Goal: Find specific page/section: Find specific page/section

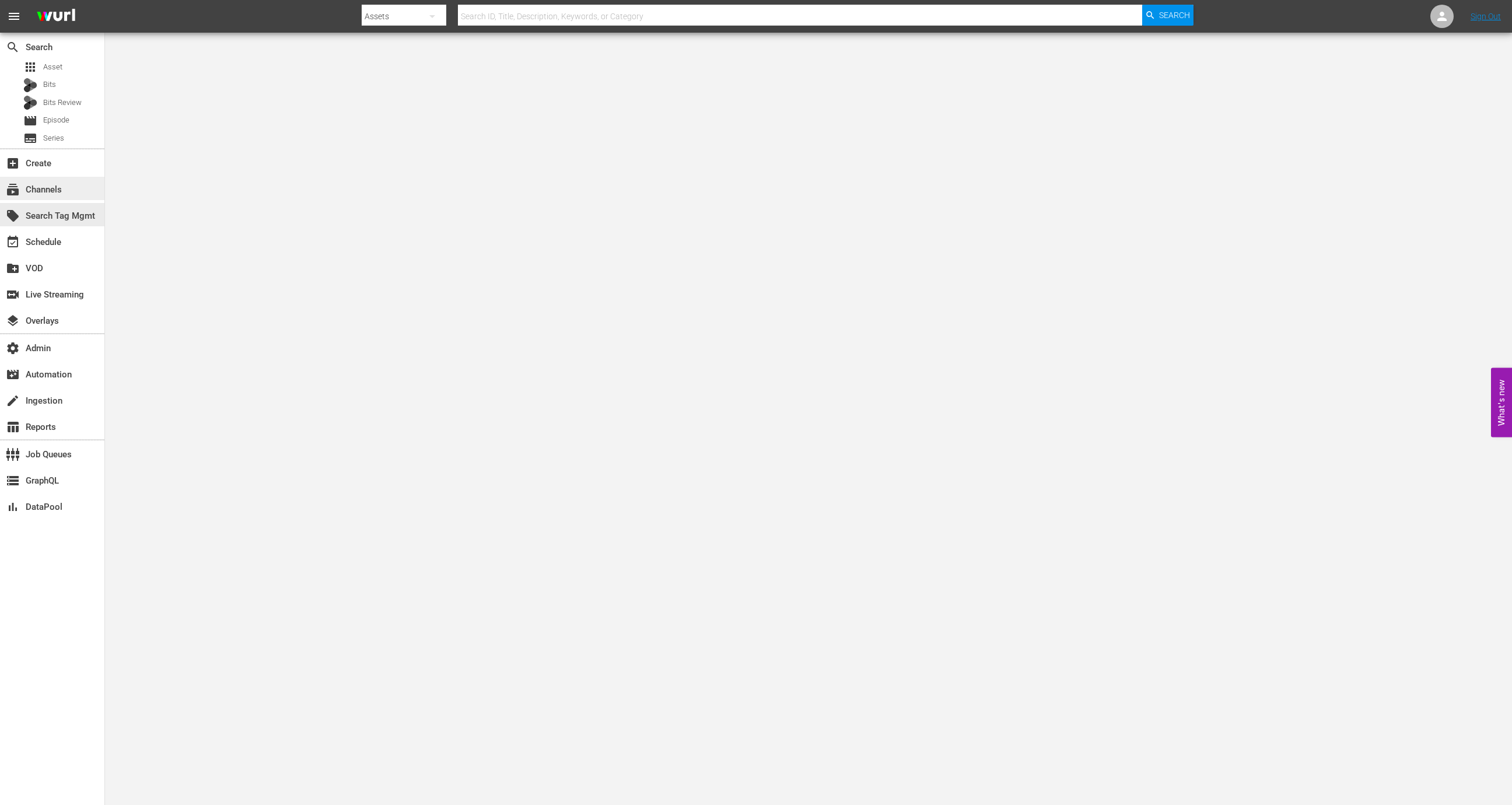
click at [87, 192] on div "subscriptions Channels" at bounding box center [52, 189] width 104 height 23
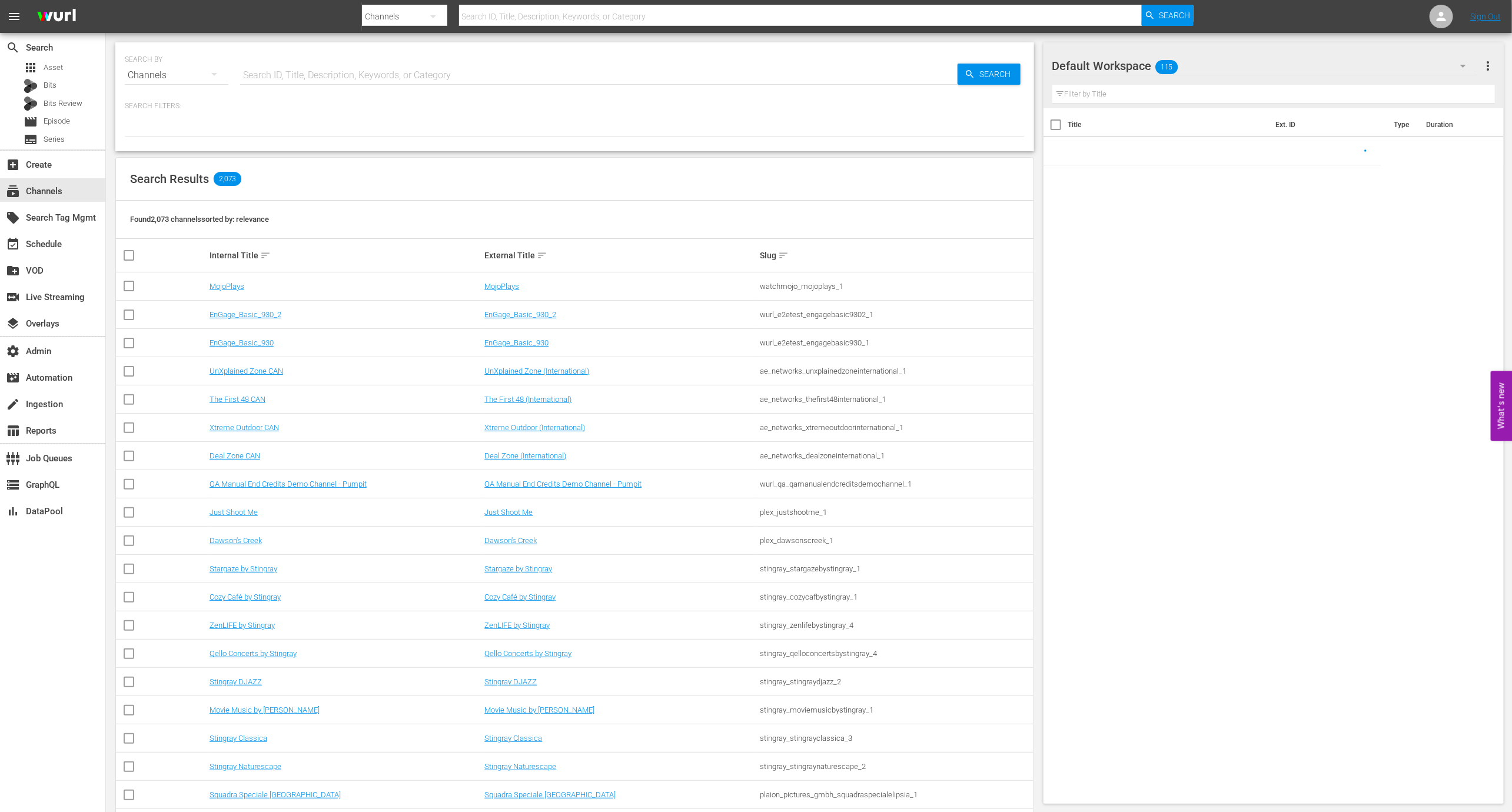
click at [275, 67] on input "text" at bounding box center [599, 75] width 717 height 28
type input "TV"
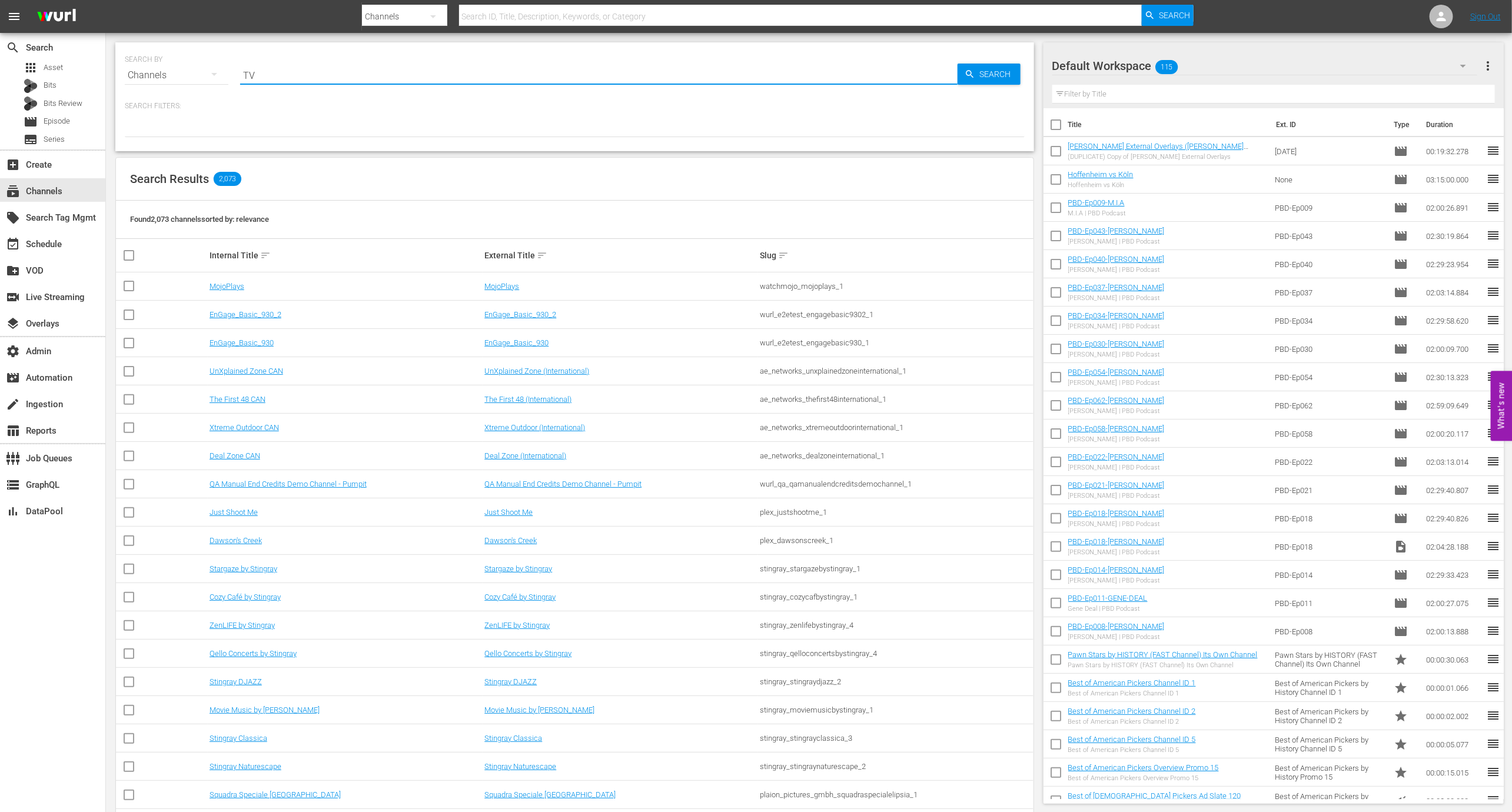
type input "TV"
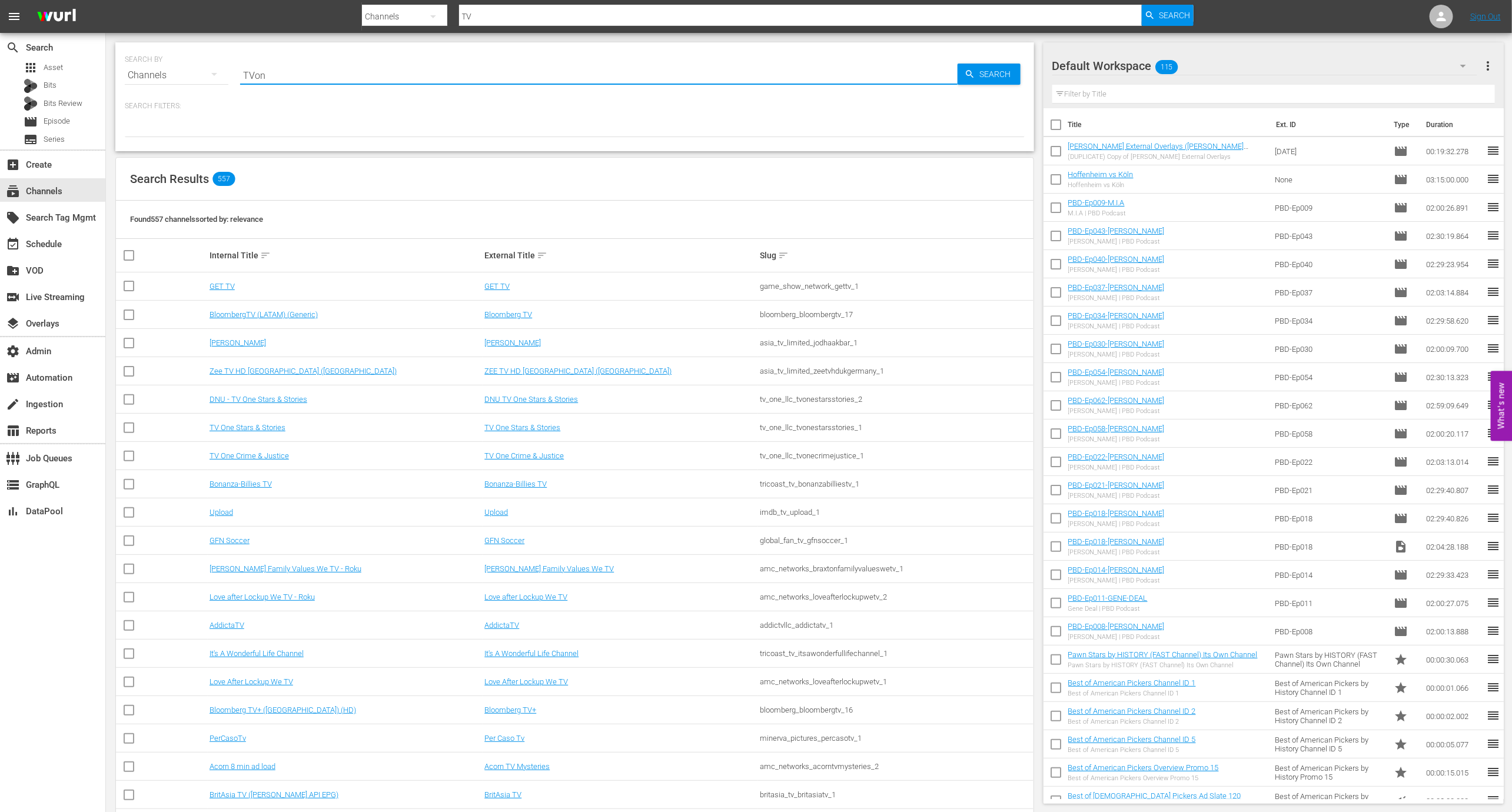
type input "TVone"
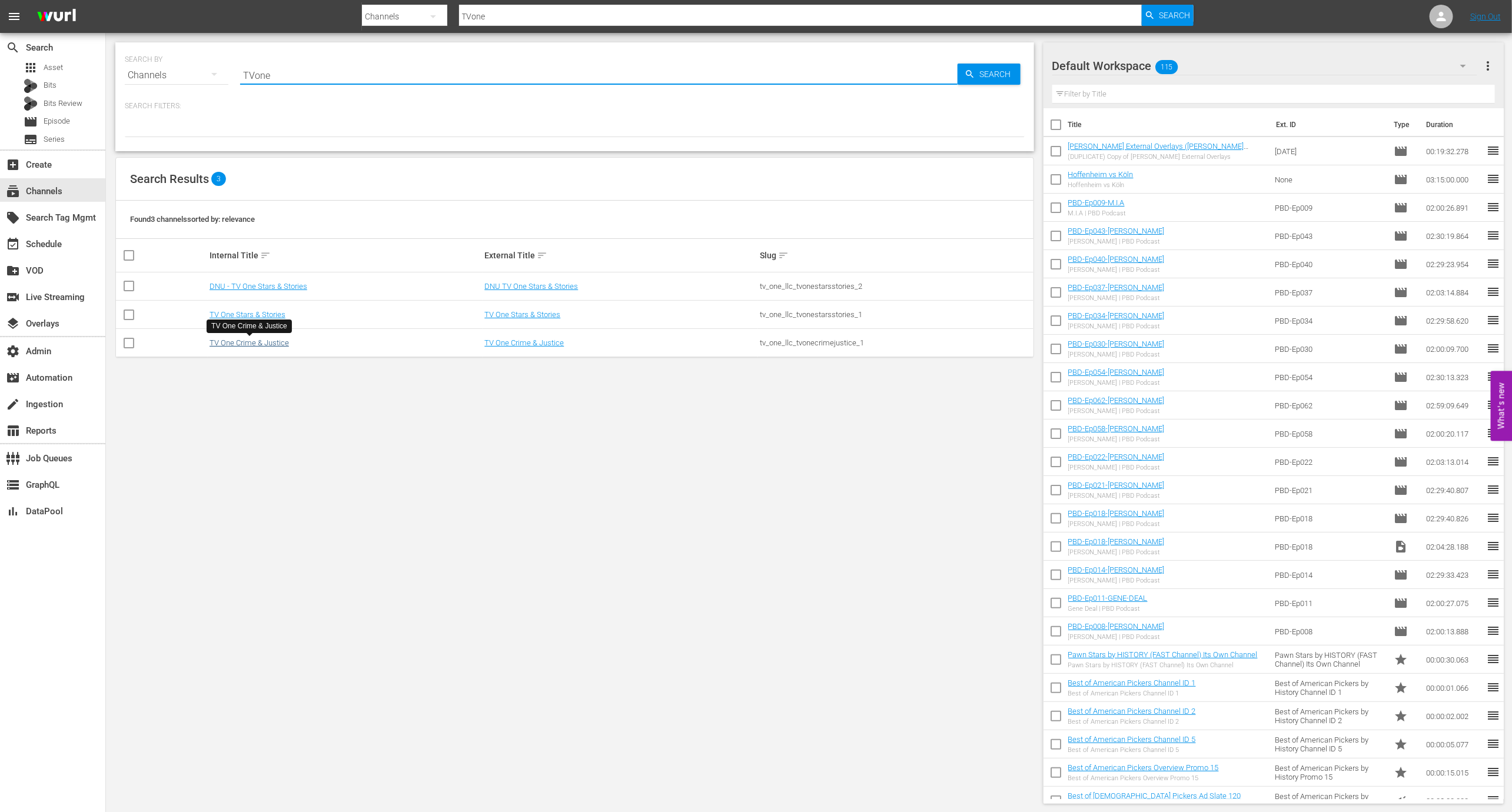
type input "TVone"
click at [242, 345] on link "TV One Crime & Justice" at bounding box center [250, 342] width 80 height 9
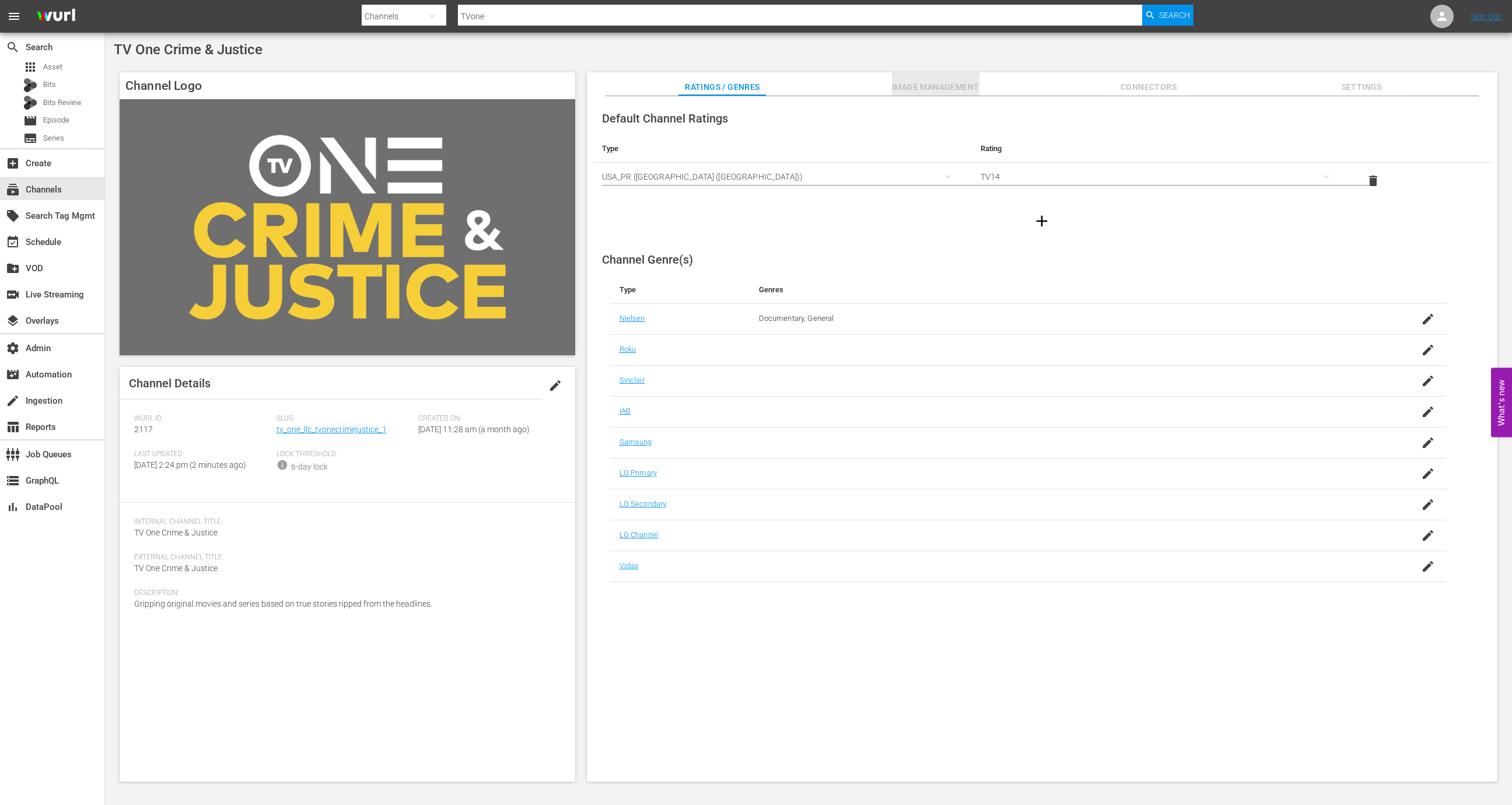
click at [946, 81] on span "Image Management" at bounding box center [935, 87] width 87 height 15
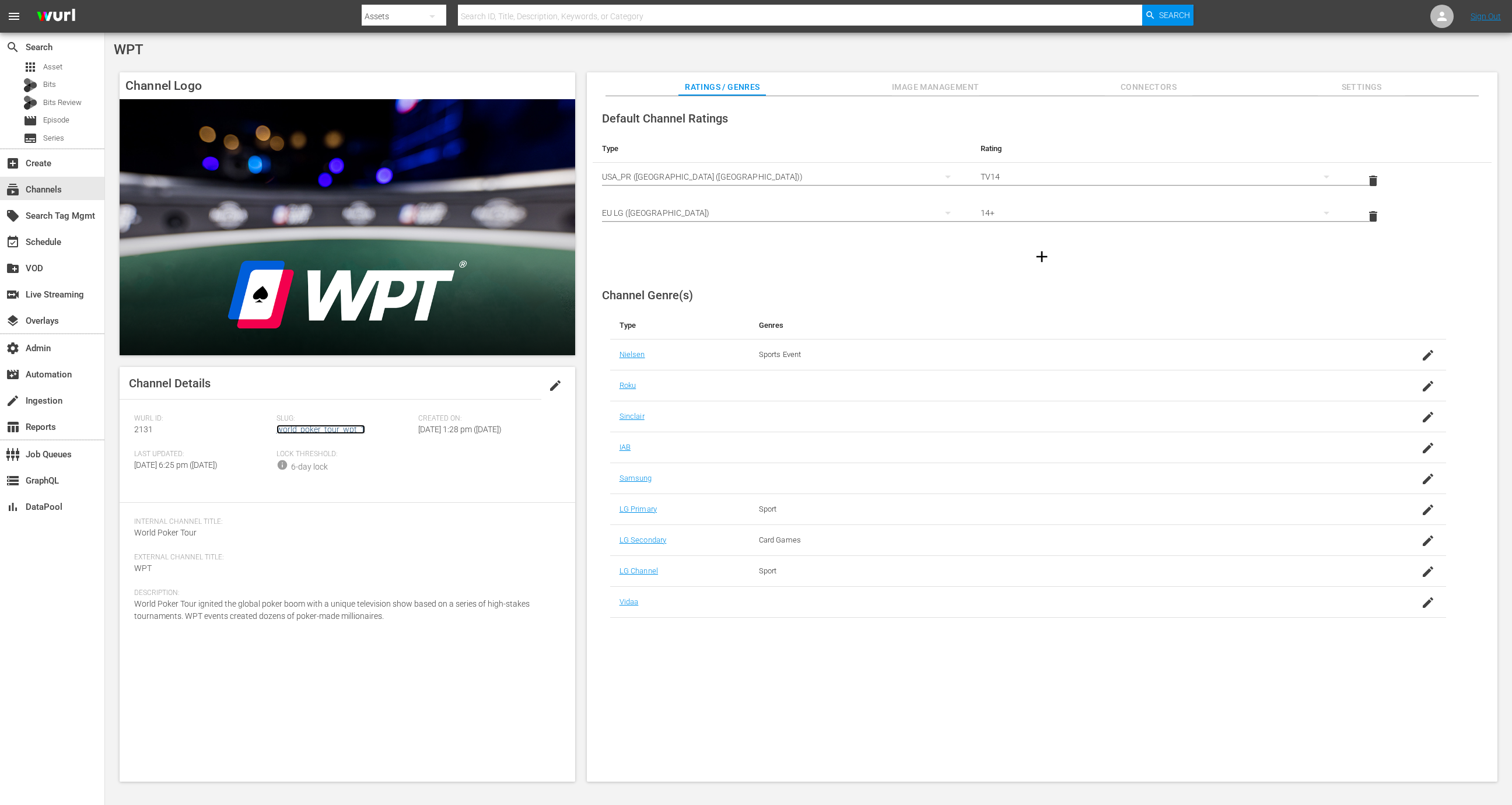
click at [349, 433] on link "world_poker_tour_wpt_1" at bounding box center [321, 429] width 89 height 9
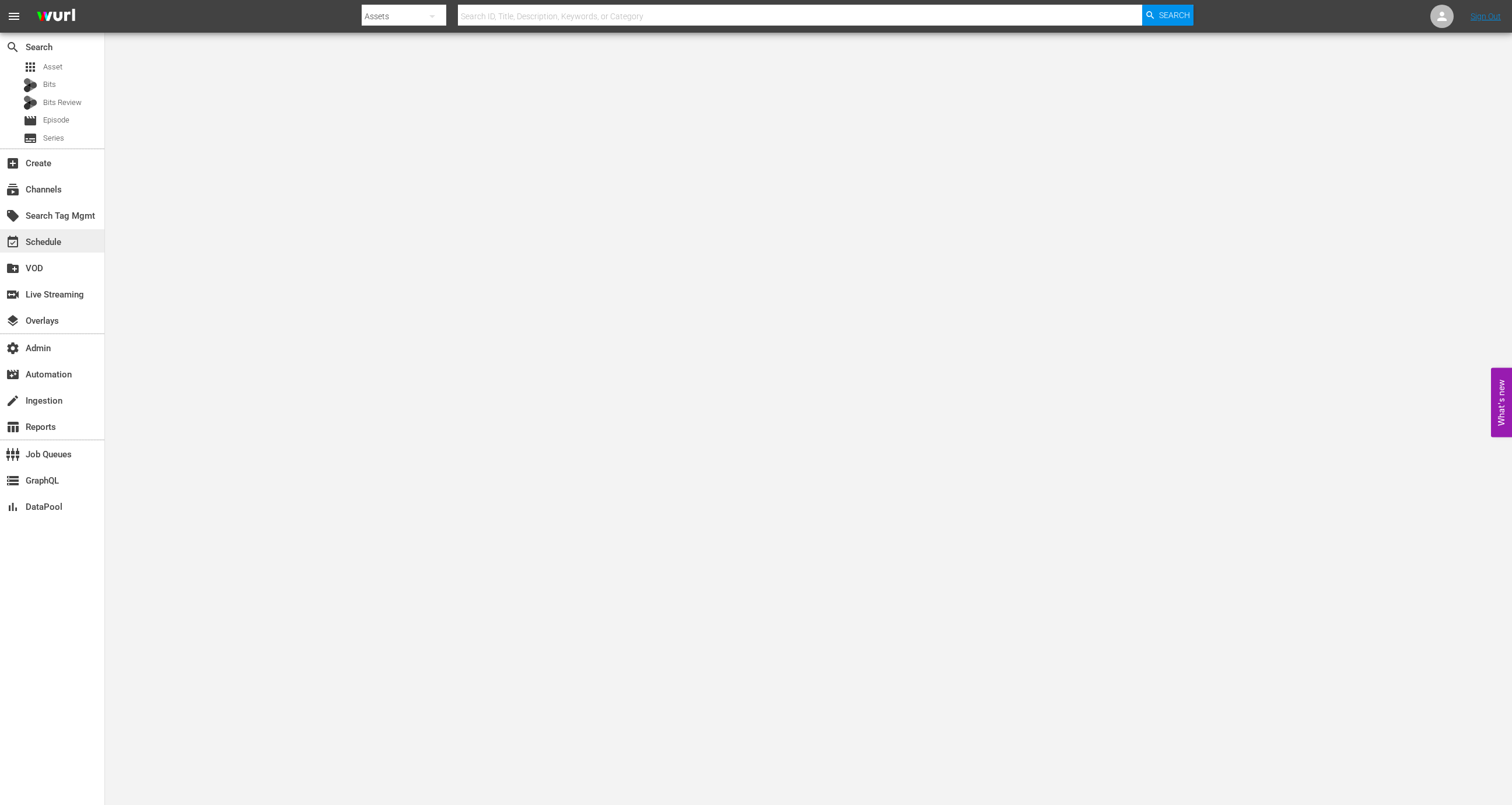
click at [26, 242] on div "event_available Schedule" at bounding box center [33, 240] width 65 height 10
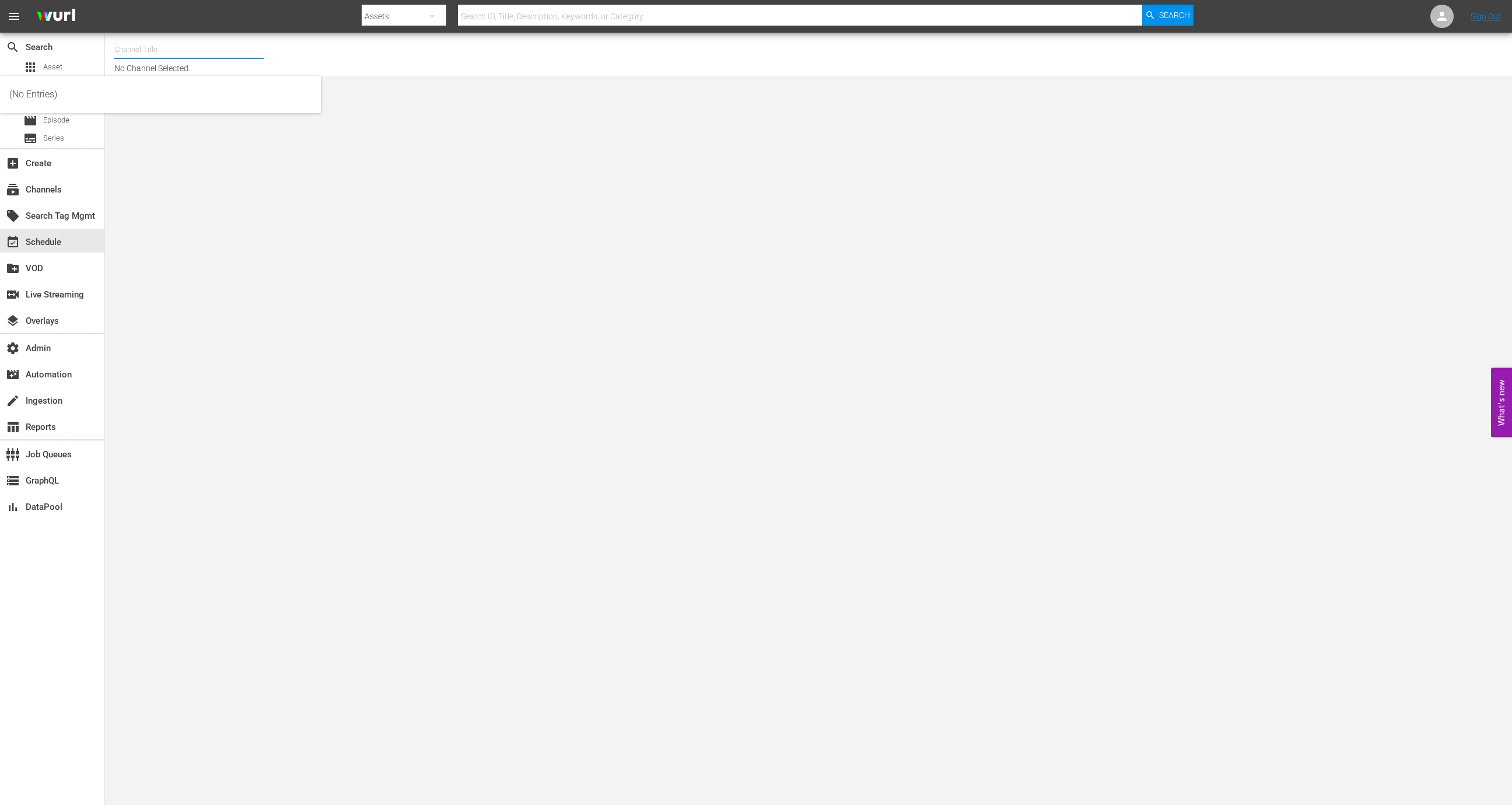
click at [177, 48] on input "text" at bounding box center [189, 50] width 149 height 28
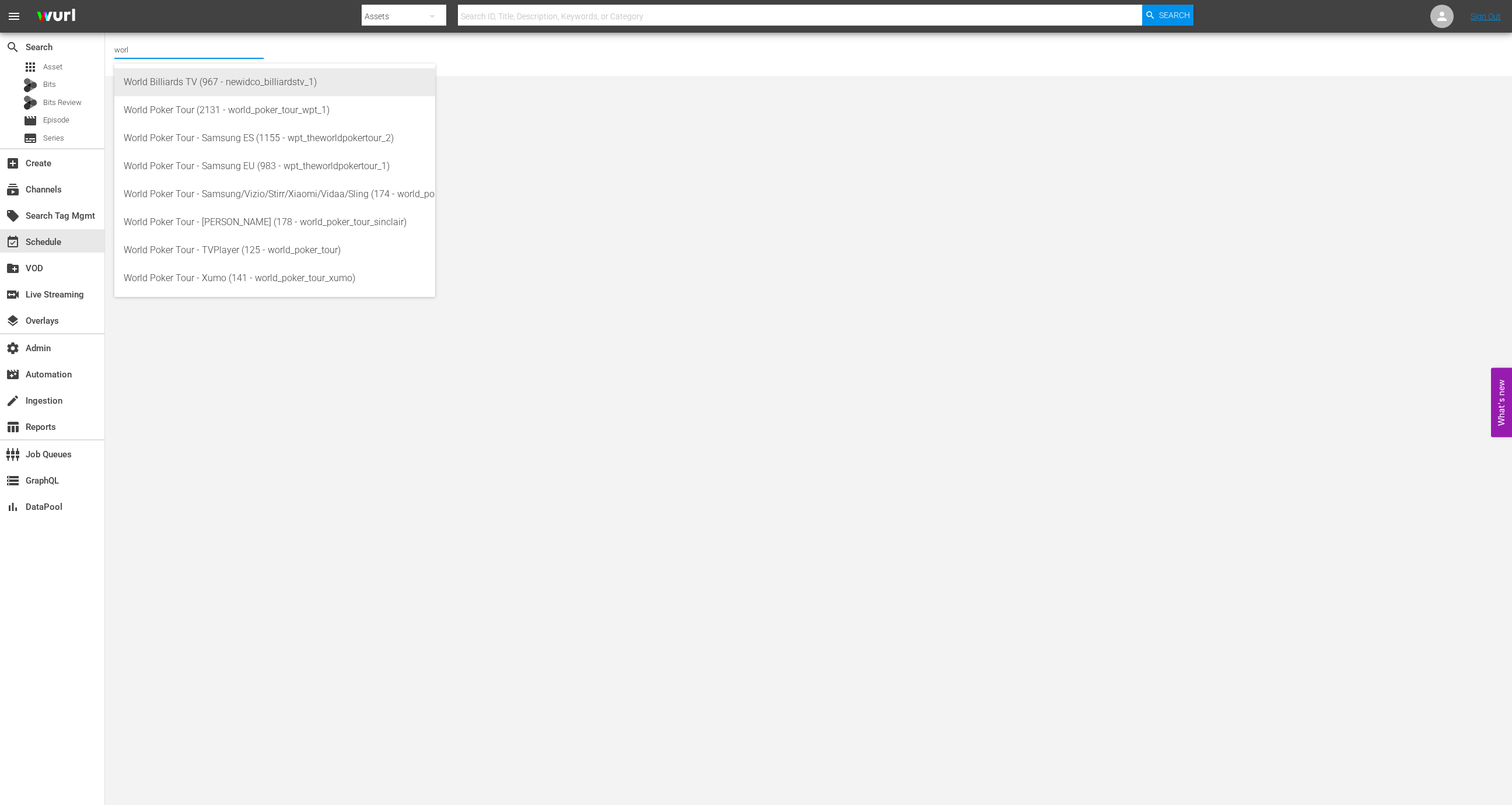
click at [196, 100] on div "World Poker Tour (2131 - world_poker_tour_wpt_1)" at bounding box center [275, 110] width 302 height 28
type input "World Poker Tour (2131 - world_poker_tour_wpt_1)"
